Goal: Task Accomplishment & Management: Manage account settings

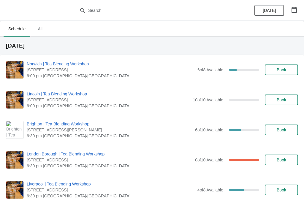
click at [79, 61] on span "Norwich | Tea Blending Workshop" at bounding box center [111, 64] width 168 height 6
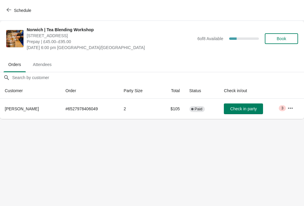
click at [289, 109] on icon "button" at bounding box center [290, 108] width 6 height 6
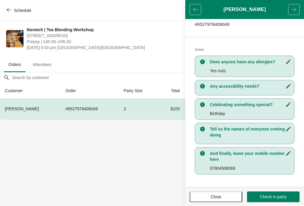
scroll to position [104, 0]
click at [153, 175] on body "Schedule [GEOGRAPHIC_DATA] | Tea Blending Workshop 9 Back Of The Inns, [GEOGRAP…" at bounding box center [152, 103] width 304 height 206
click at [197, 14] on header "[PERSON_NAME]" at bounding box center [244, 9] width 119 height 19
click at [226, 199] on span "Close" at bounding box center [216, 196] width 42 height 5
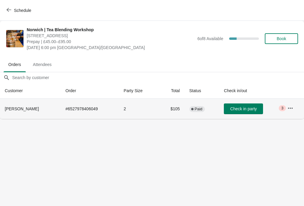
click at [159, 107] on td "$105" at bounding box center [172, 109] width 26 height 20
click at [293, 110] on button "button" at bounding box center [290, 108] width 11 height 11
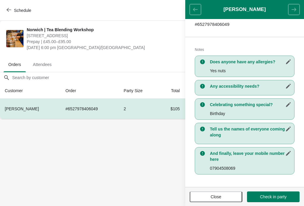
click at [295, 10] on header "[PERSON_NAME]" at bounding box center [244, 9] width 119 height 19
click at [195, 11] on header "[PERSON_NAME]" at bounding box center [244, 9] width 119 height 19
